Goal: Task Accomplishment & Management: Complete application form

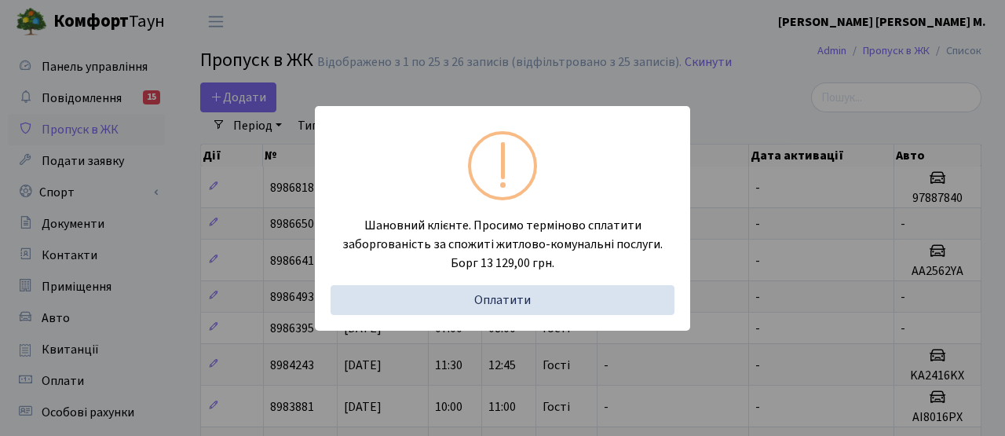
select select "25"
click at [389, 29] on div "Шановний клієнте. Просимо терміново сплатити заборгованість за спожиті житлово-…" at bounding box center [502, 218] width 1005 height 436
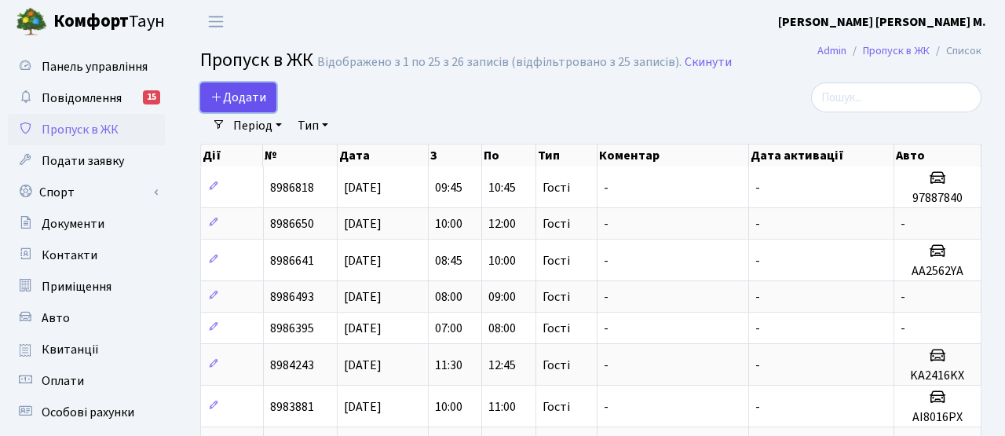
click at [247, 101] on span "Додати" at bounding box center [238, 97] width 56 height 17
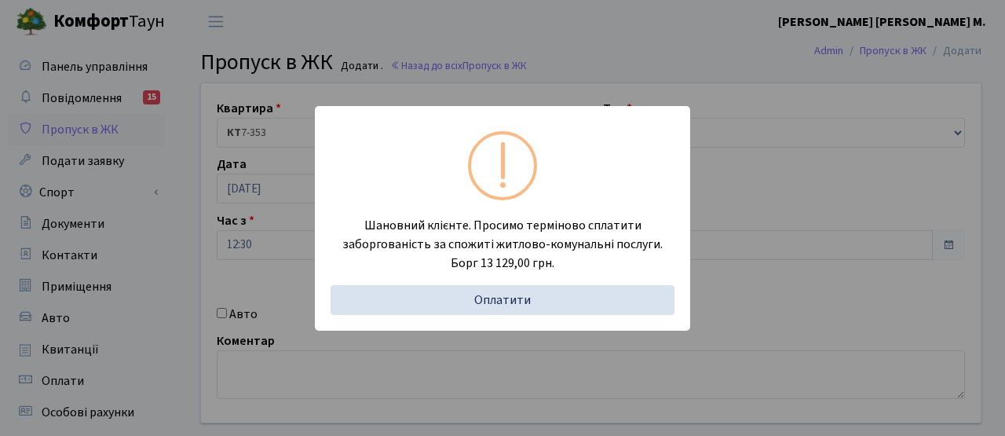
drag, startPoint x: 435, startPoint y: 103, endPoint x: 280, endPoint y: 221, distance: 195.5
click at [431, 103] on div "Шановний клієнте. Просимо терміново сплатити заборгованість за спожиті житлово-…" at bounding box center [502, 218] width 1005 height 436
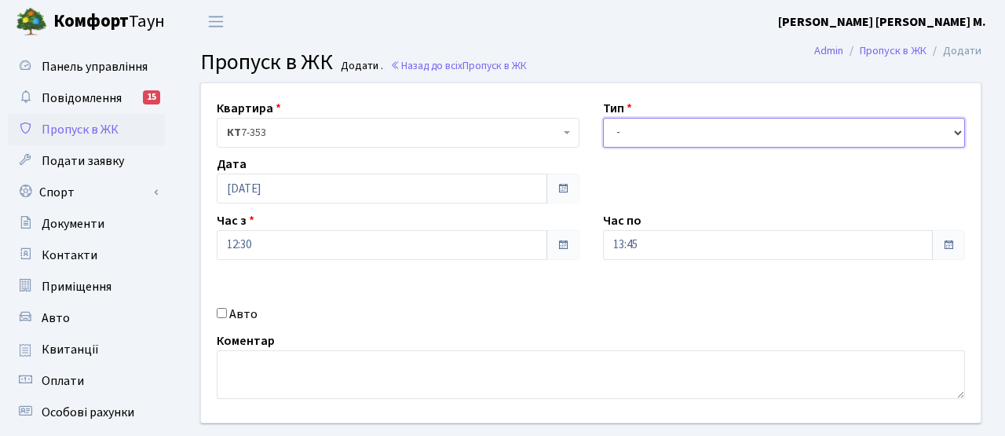
click at [638, 131] on select "- Доставка Таксі Гості Сервіс" at bounding box center [784, 133] width 363 height 30
select select "3"
click at [603, 118] on select "- Доставка Таксі Гості Сервіс" at bounding box center [784, 133] width 363 height 30
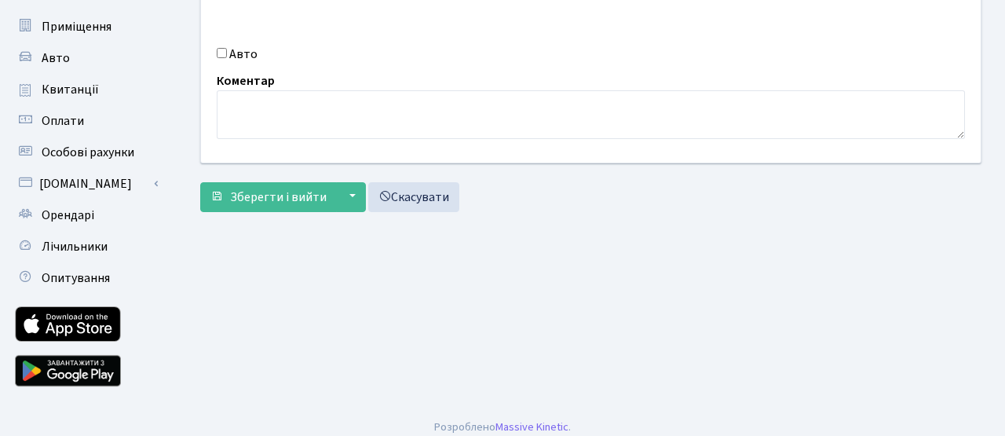
scroll to position [271, 0]
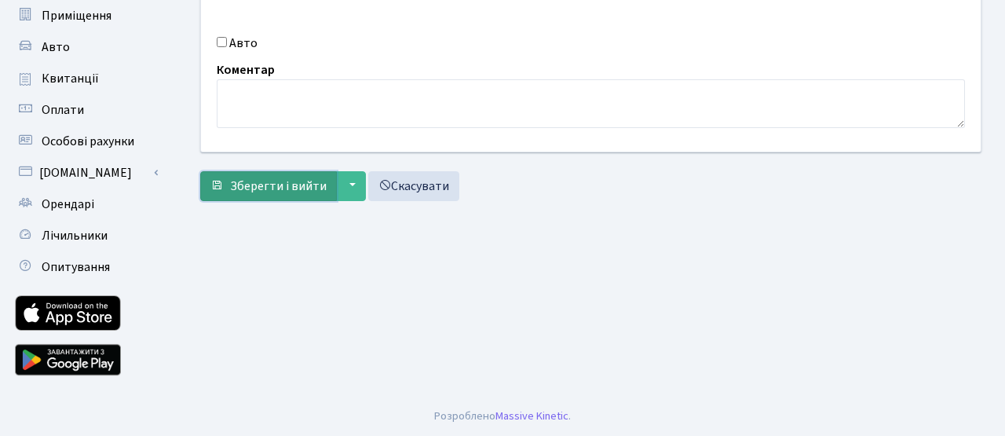
click at [293, 192] on span "Зберегти і вийти" at bounding box center [278, 185] width 97 height 17
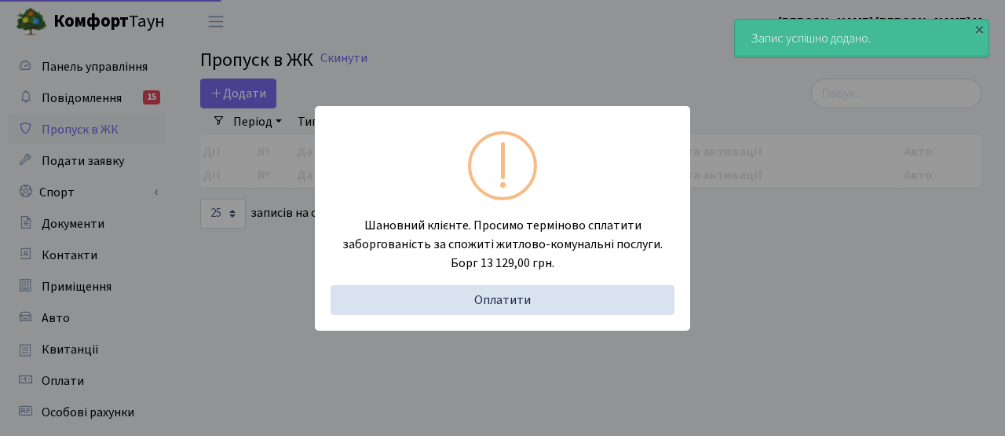
select select "25"
